Goal: Information Seeking & Learning: Learn about a topic

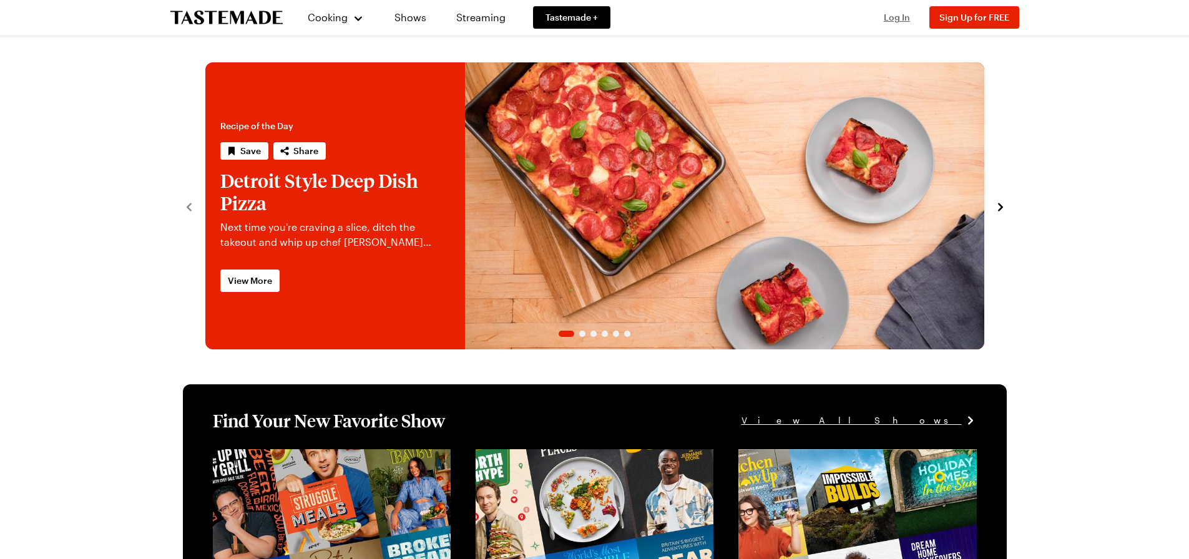
click at [898, 18] on span "Log In" at bounding box center [896, 17] width 26 height 11
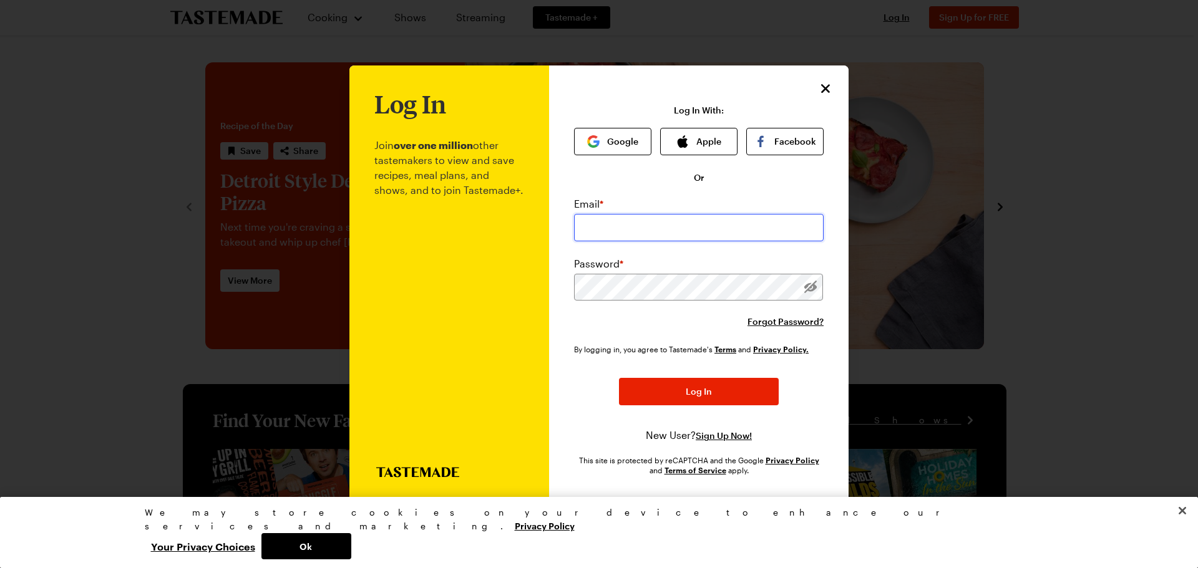
click at [673, 231] on input "email" at bounding box center [699, 227] width 250 height 27
type input "[EMAIL_ADDRESS][DOMAIN_NAME]"
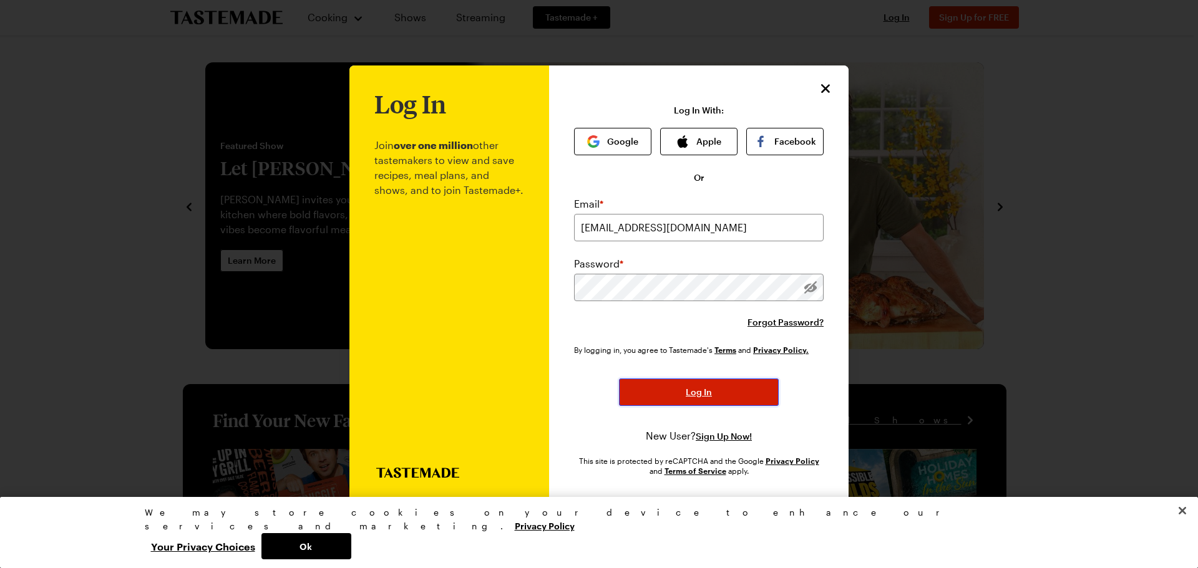
click at [669, 386] on button "Log In" at bounding box center [699, 392] width 160 height 27
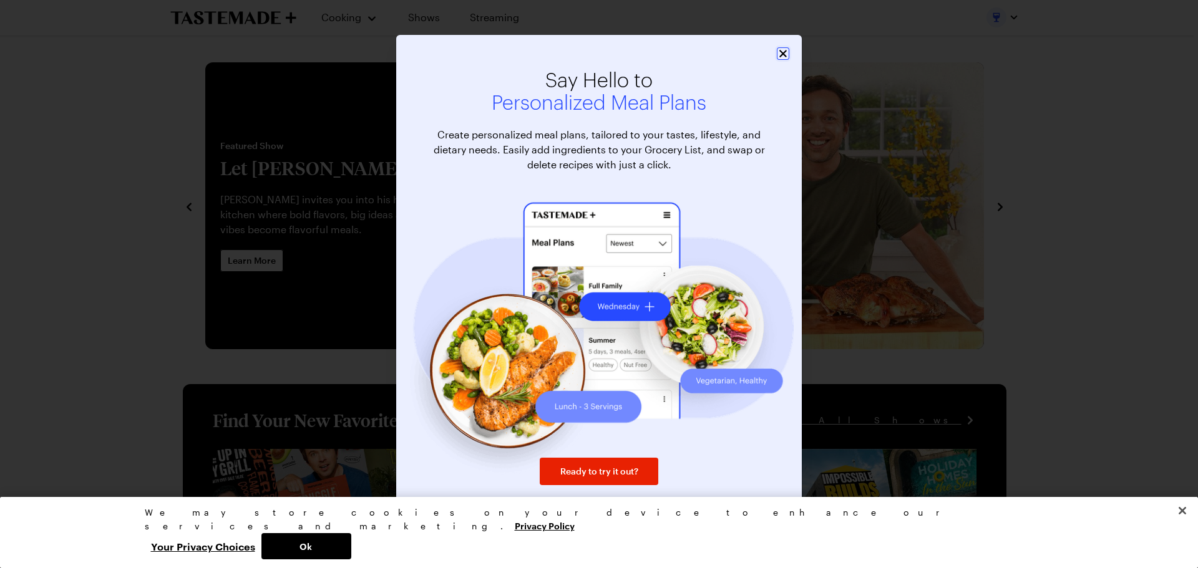
click at [782, 51] on icon "Close" at bounding box center [783, 53] width 12 height 12
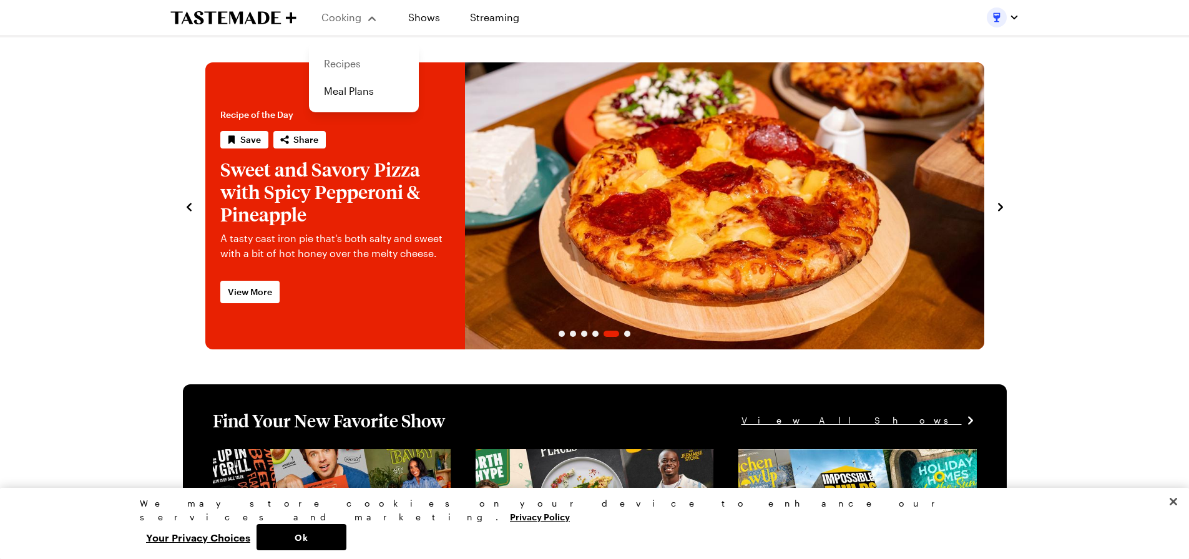
click at [354, 61] on link "Recipes" at bounding box center [363, 63] width 95 height 27
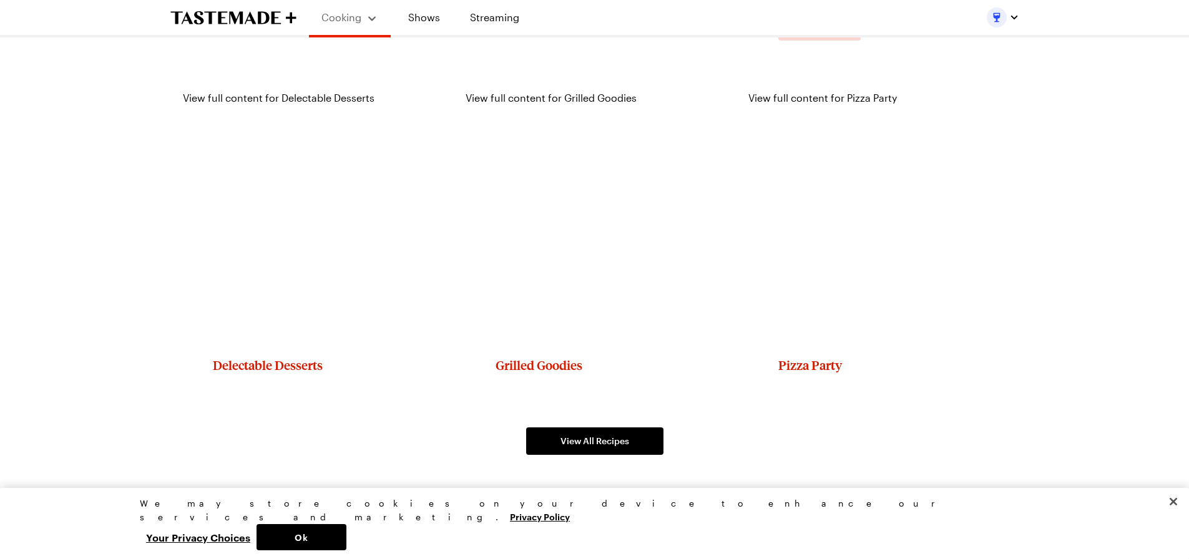
scroll to position [1809, 0]
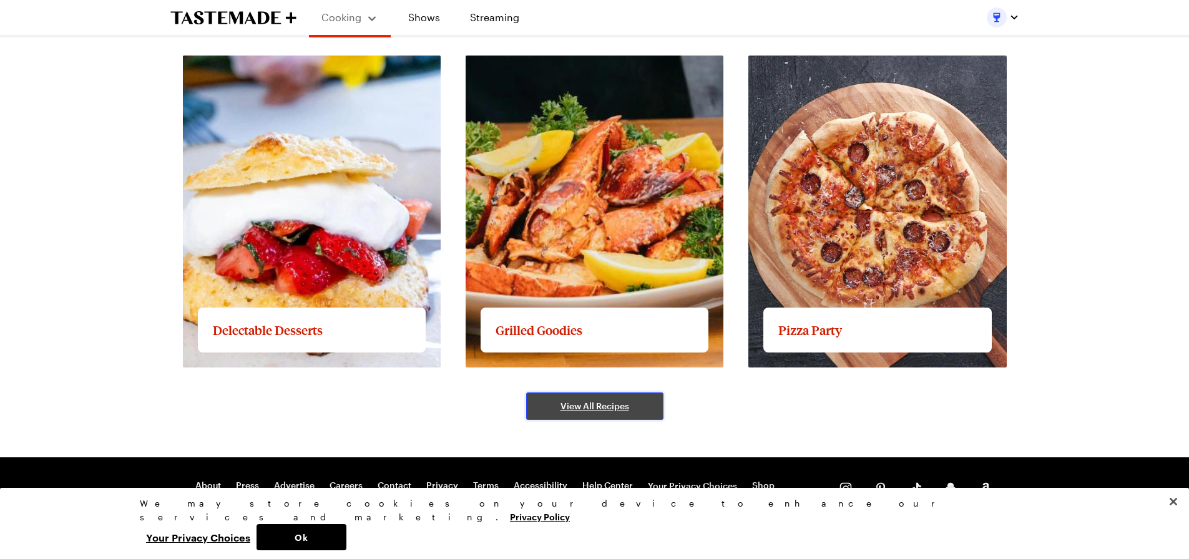
click at [608, 403] on span "View All Recipes" at bounding box center [594, 406] width 69 height 12
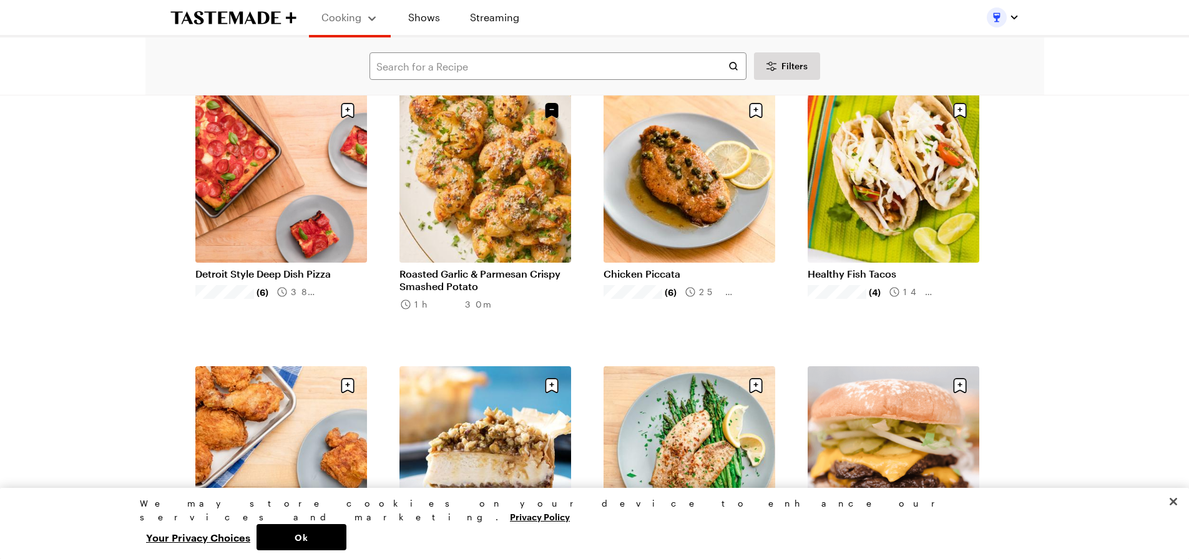
scroll to position [998, 0]
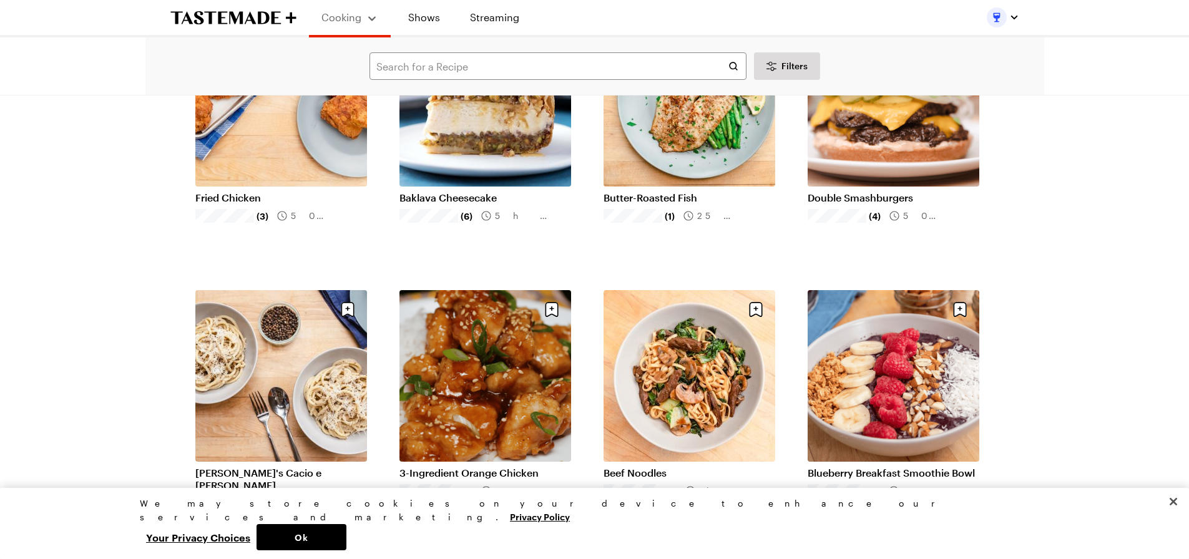
scroll to position [1310, 0]
